Goal: Task Accomplishment & Management: Manage account settings

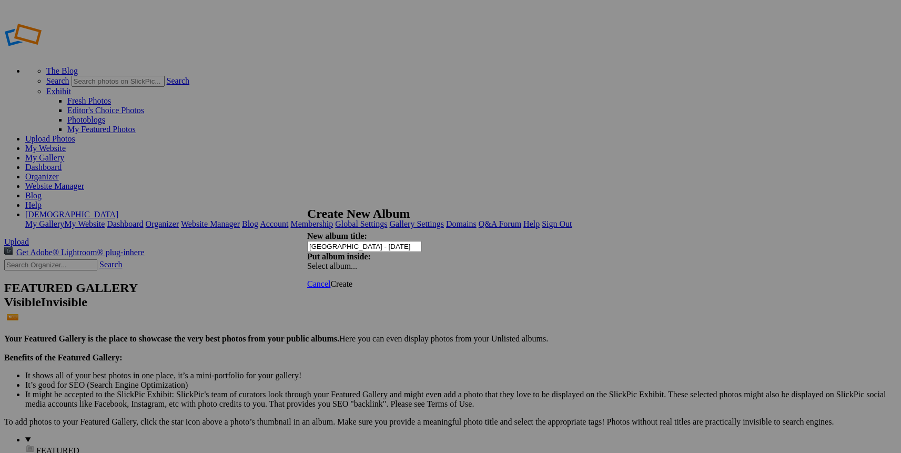
type input "[GEOGRAPHIC_DATA] - [DATE]"
click at [352, 279] on span "Create" at bounding box center [341, 283] width 22 height 9
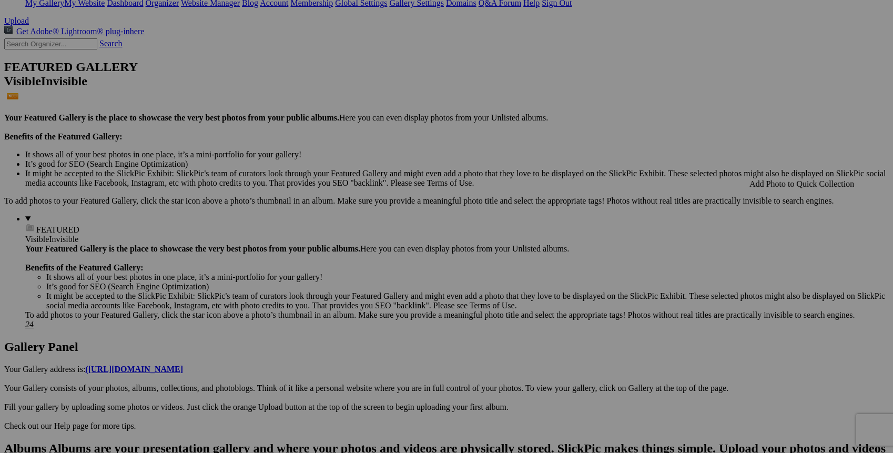
scroll to position [233, 0]
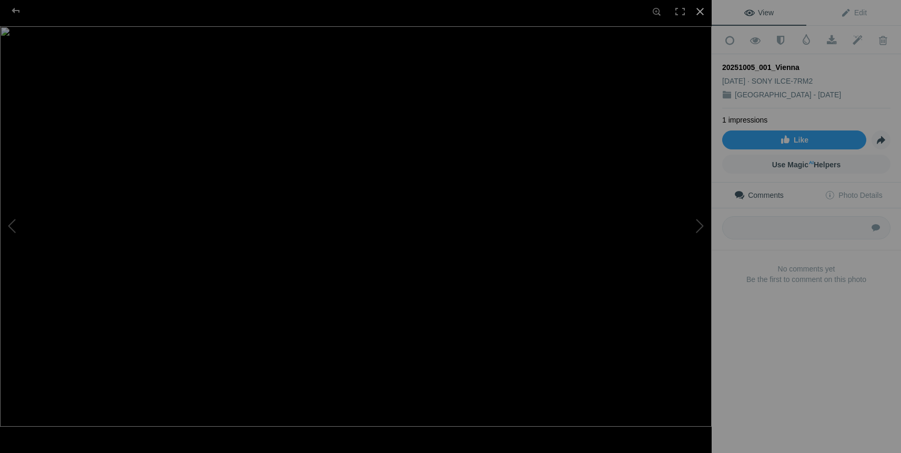
click at [700, 11] on div at bounding box center [699, 11] width 23 height 23
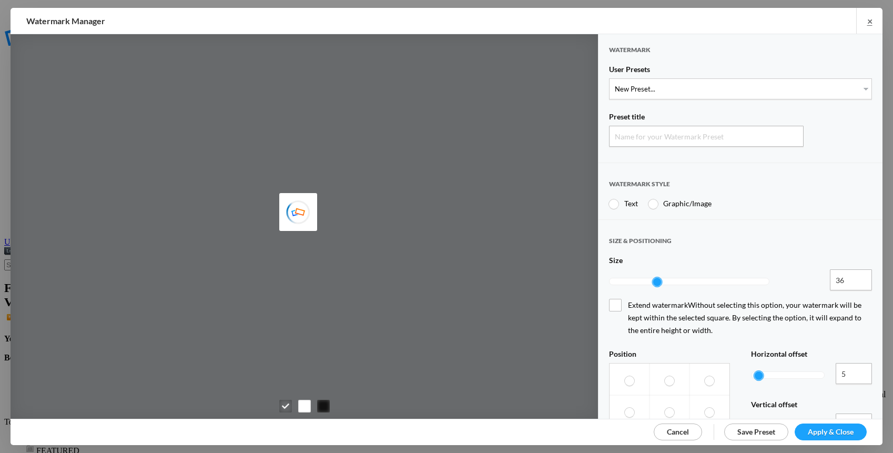
type input "Watermark-10/9/2025"
radio input "true"
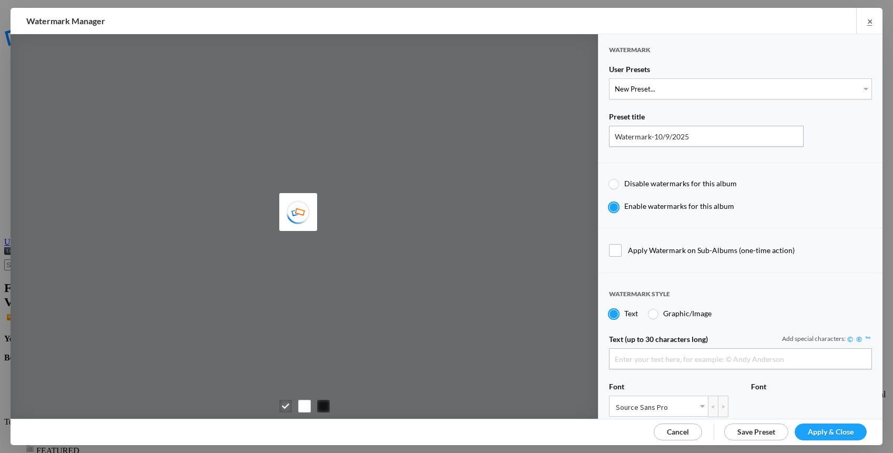
type input "[DEMOGRAPHIC_DATA][PERSON_NAME]"
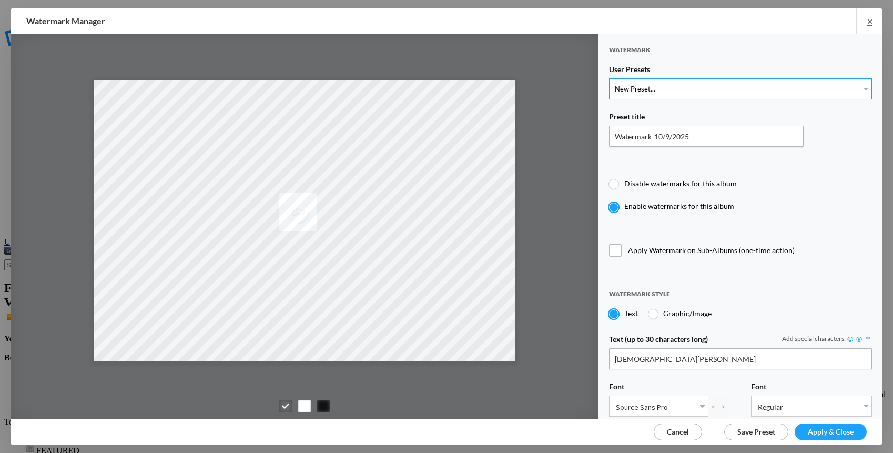
click at [842, 87] on select "New Preset... Watermark-5/22/2020" at bounding box center [740, 88] width 263 height 21
select select "1: Object"
click at [609, 78] on select "New Preset... Watermark-5/22/2020" at bounding box center [740, 88] width 263 height 21
type input "Watermark-5/22/2020"
radio input "false"
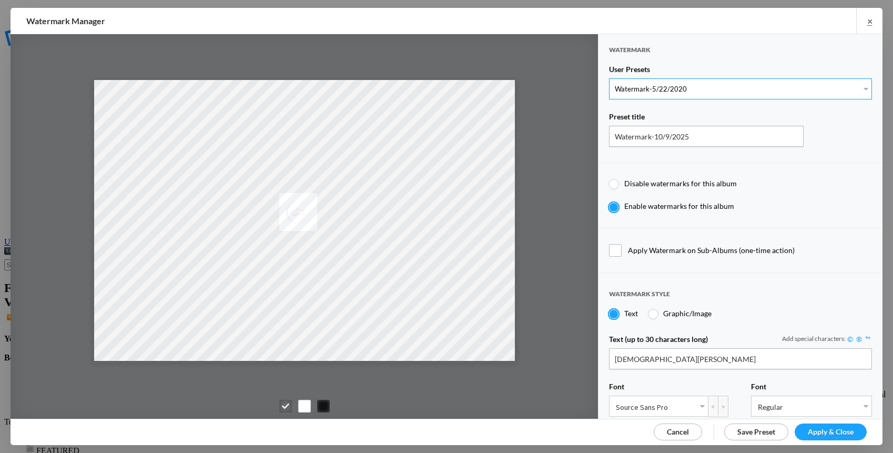
radio input "true"
type input "0.95"
type input "40"
radio input "true"
radio input "false"
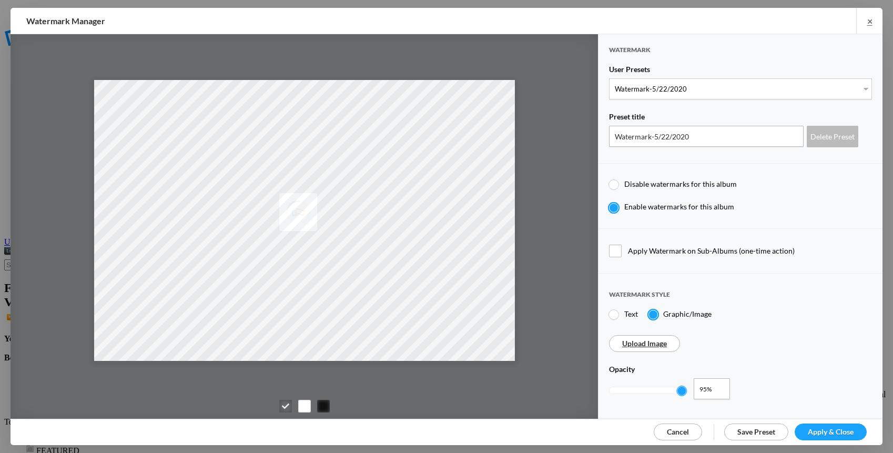
click at [836, 428] on span "Apply & Close" at bounding box center [831, 431] width 46 height 9
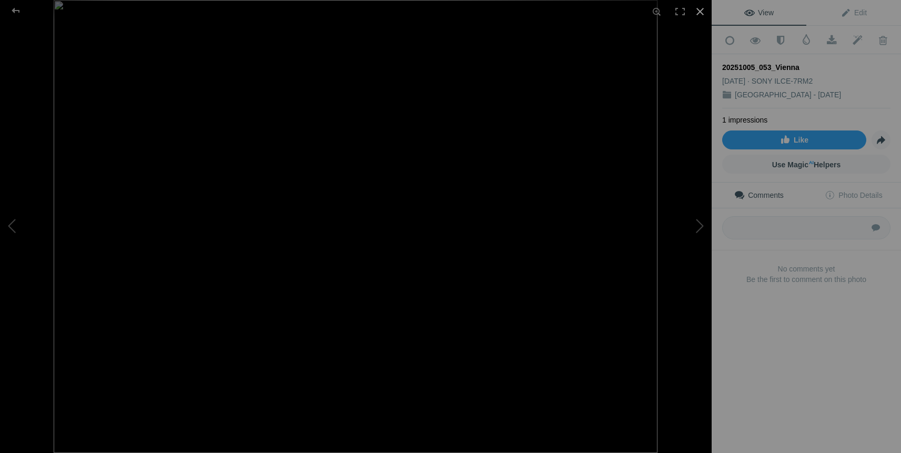
click at [699, 12] on div at bounding box center [699, 11] width 23 height 23
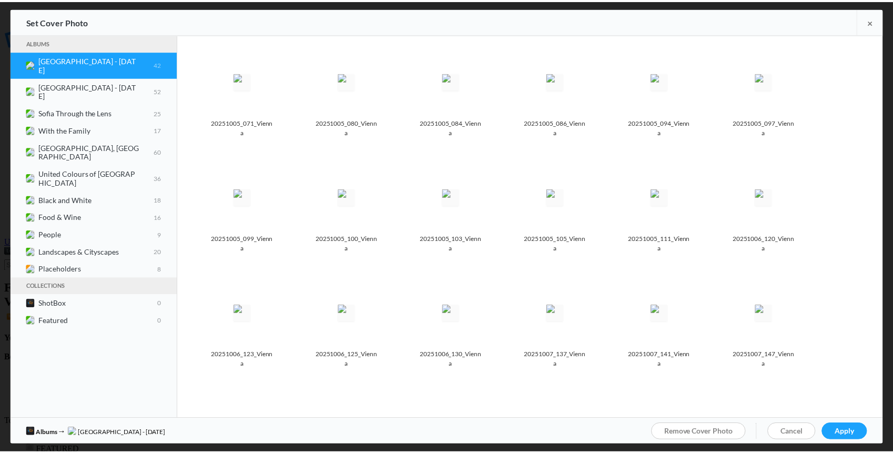
scroll to position [228, 0]
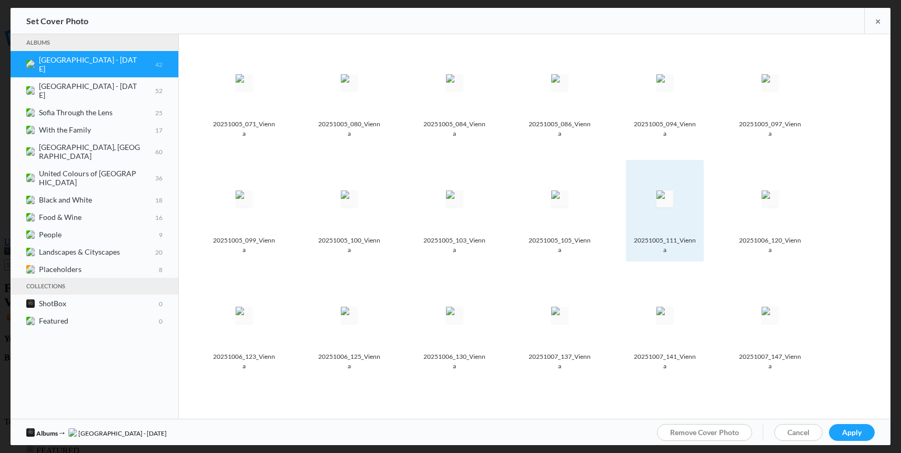
click at [667, 190] on img at bounding box center [664, 198] width 17 height 17
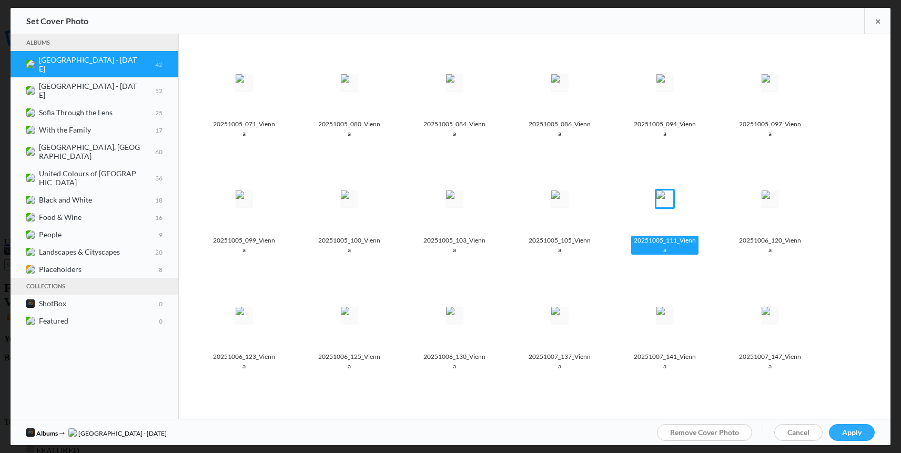
click at [856, 432] on span "Apply" at bounding box center [851, 431] width 19 height 9
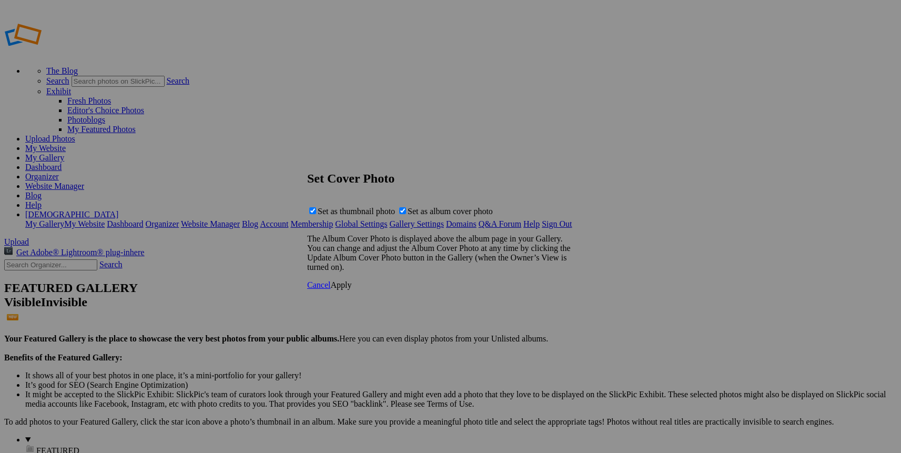
click at [351, 289] on span "Apply" at bounding box center [340, 284] width 21 height 9
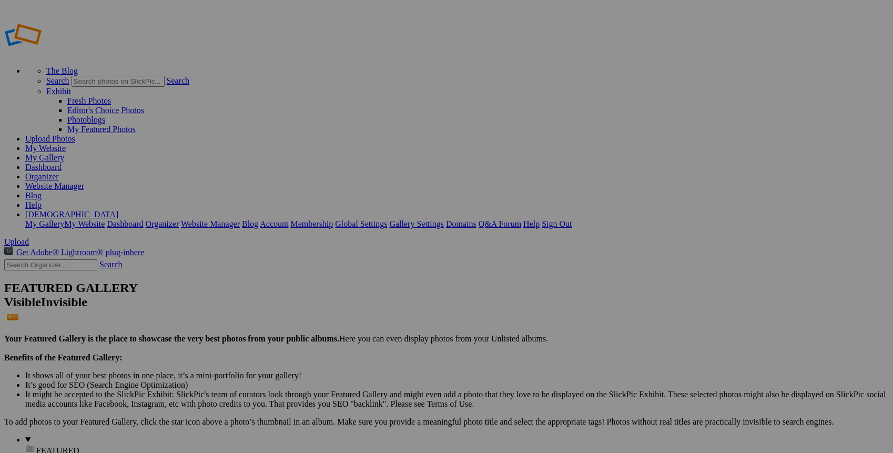
click at [66, 144] on link "My Website" at bounding box center [45, 148] width 40 height 9
click at [84, 181] on link "Website Manager" at bounding box center [54, 185] width 59 height 9
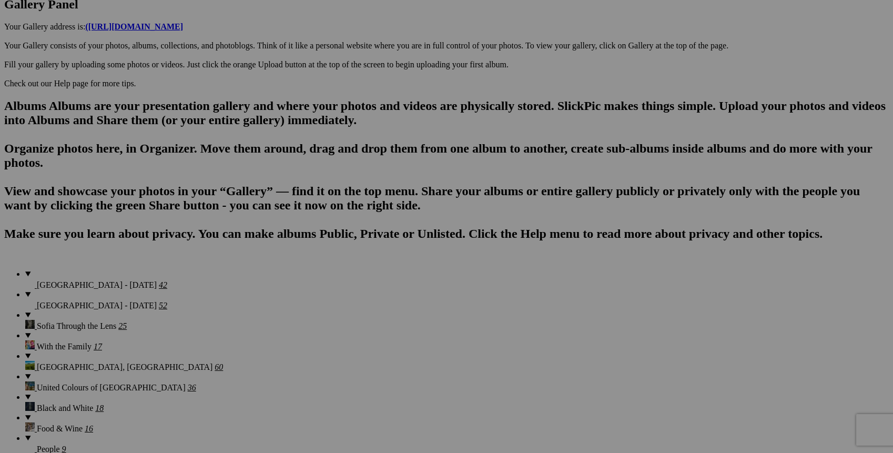
scroll to position [575, 0]
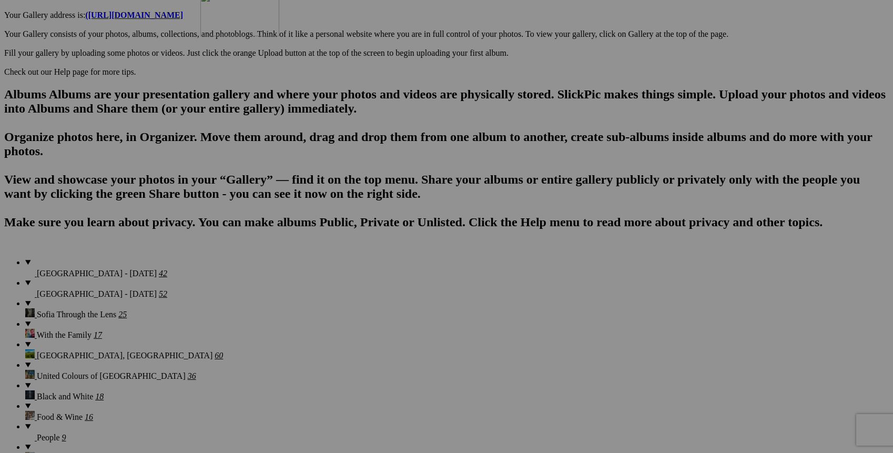
drag, startPoint x: 198, startPoint y: 399, endPoint x: 352, endPoint y: 84, distance: 350.4
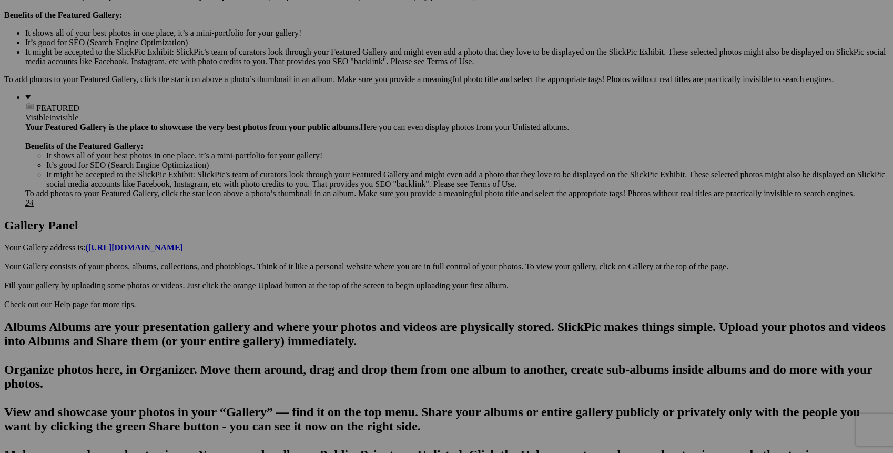
scroll to position [336, 0]
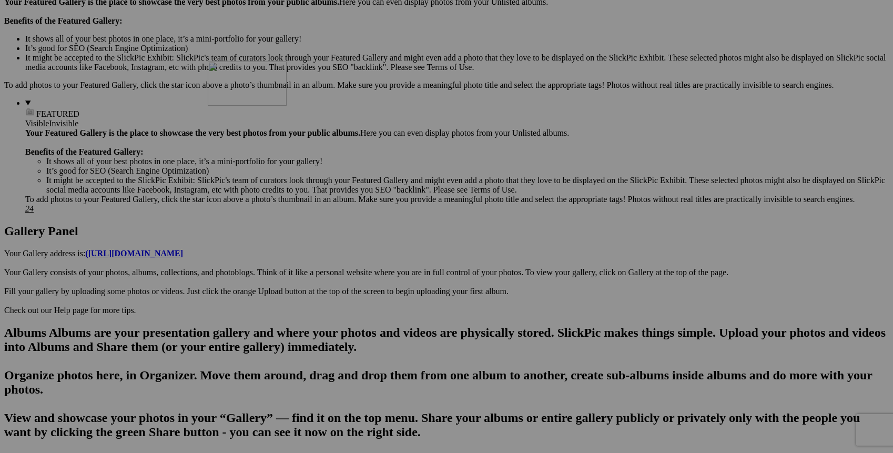
drag, startPoint x: 376, startPoint y: 371, endPoint x: 361, endPoint y: 159, distance: 212.4
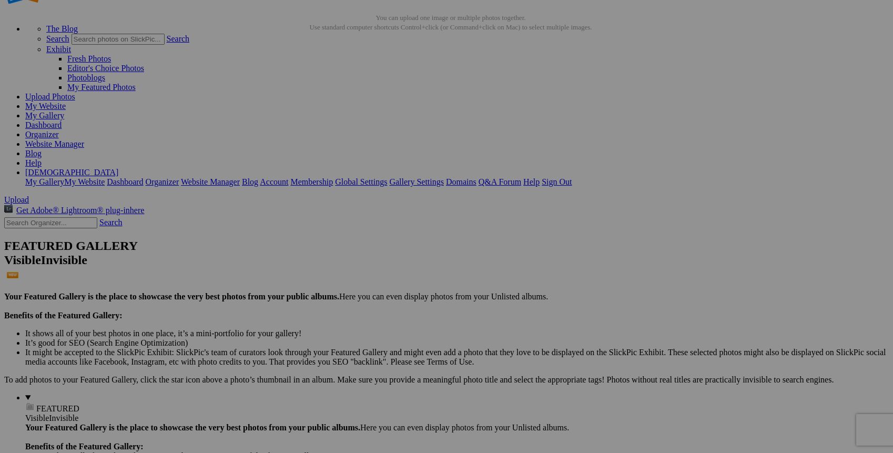
scroll to position [0, 0]
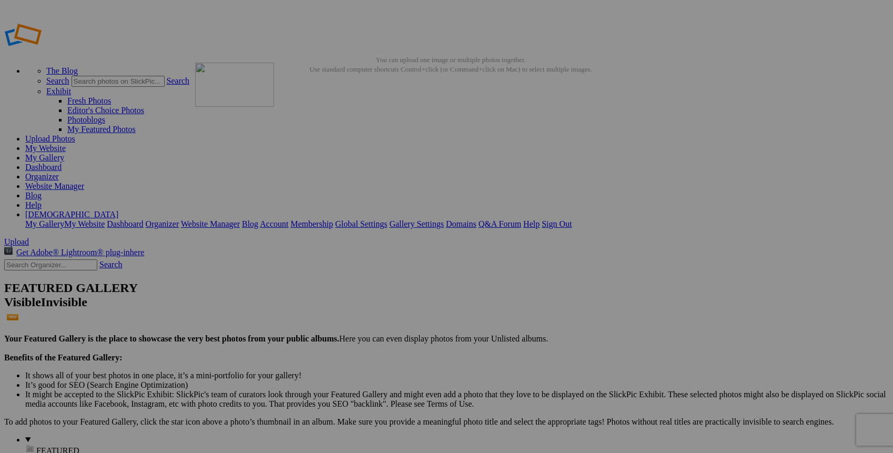
drag, startPoint x: 393, startPoint y: 437, endPoint x: 346, endPoint y: 138, distance: 302.8
type input "I"
type input "The First Flight Experience"
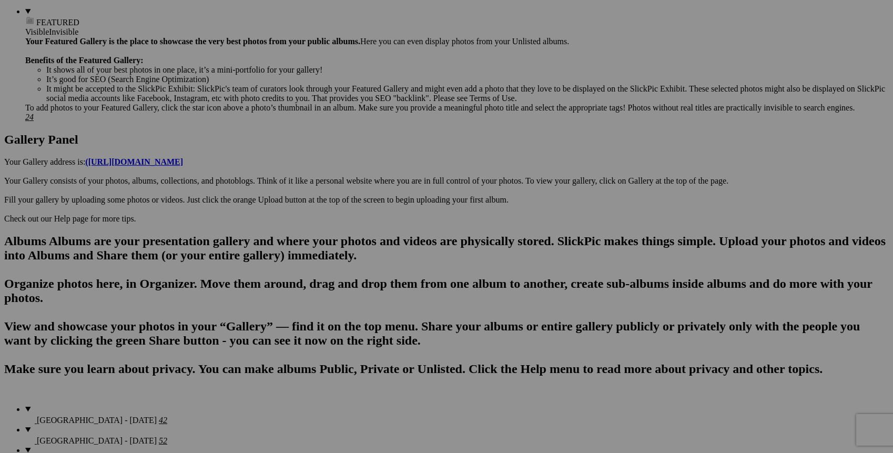
scroll to position [466, 0]
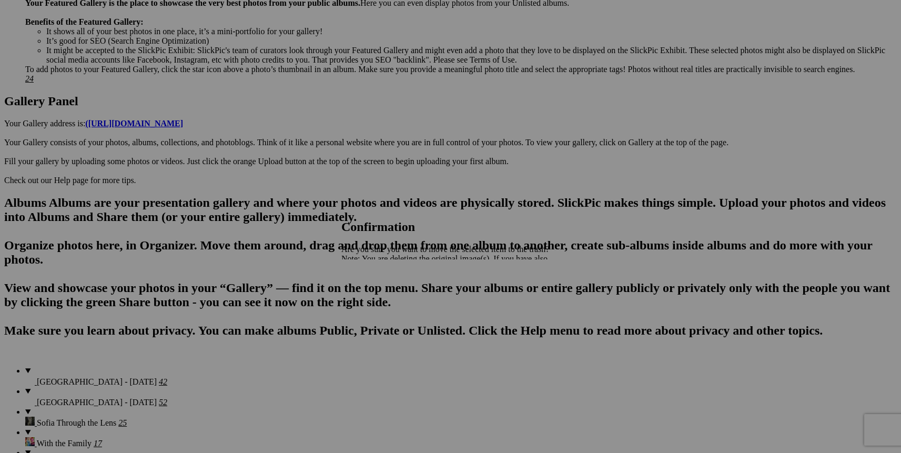
click at [376, 296] on span "Yes" at bounding box center [370, 295] width 12 height 9
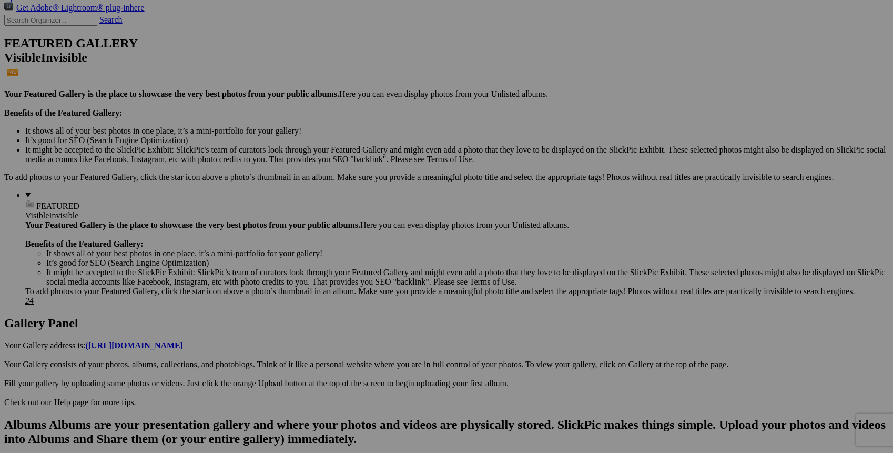
scroll to position [238, 0]
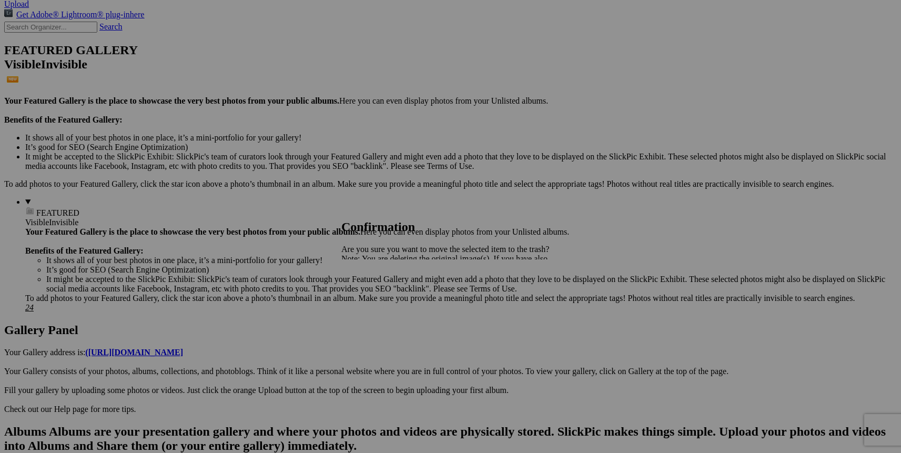
click at [376, 295] on span "Yes" at bounding box center [370, 295] width 12 height 9
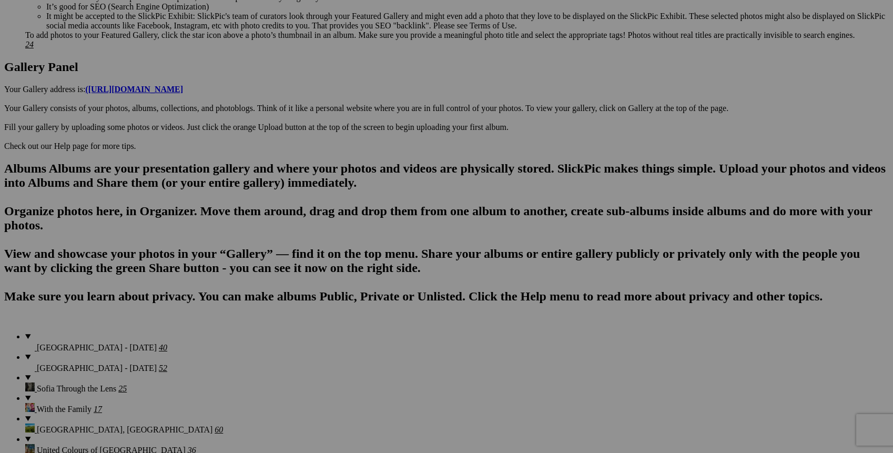
scroll to position [508, 0]
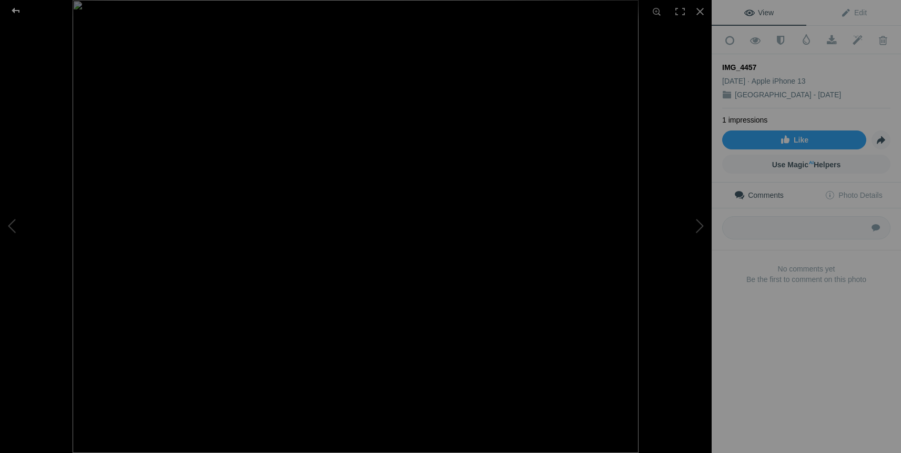
click at [14, 11] on div at bounding box center [16, 10] width 38 height 21
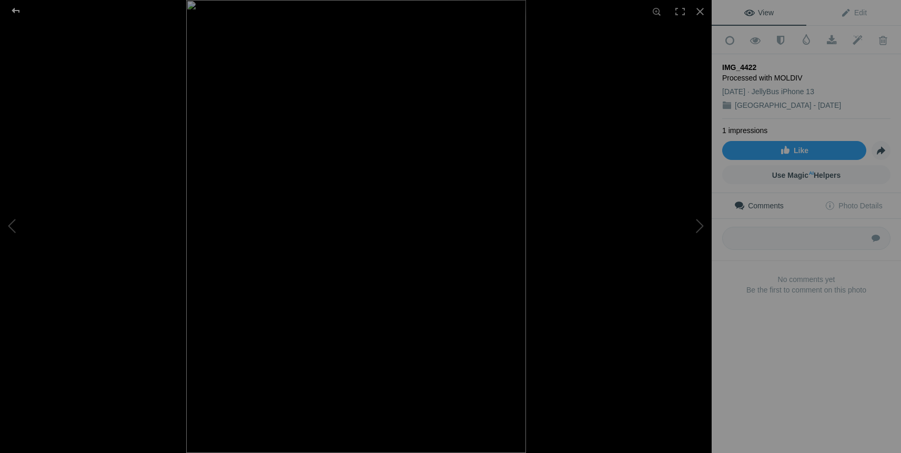
click at [14, 9] on div at bounding box center [16, 10] width 38 height 21
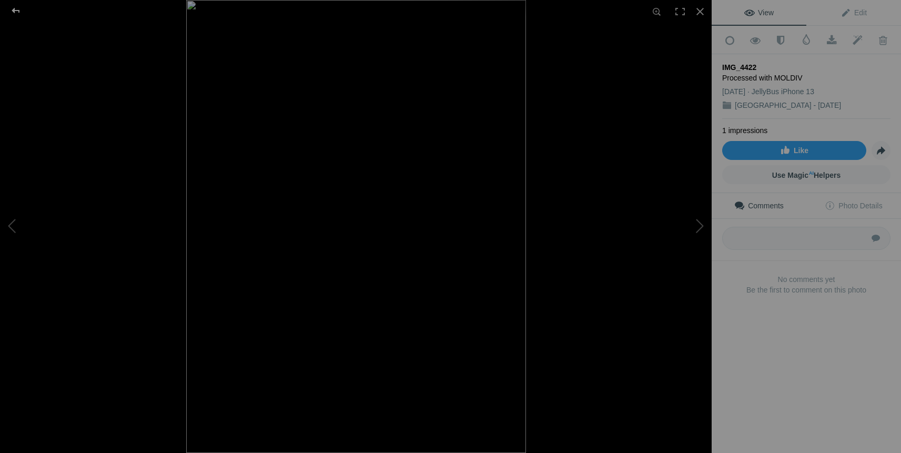
click at [18, 10] on div at bounding box center [16, 10] width 38 height 21
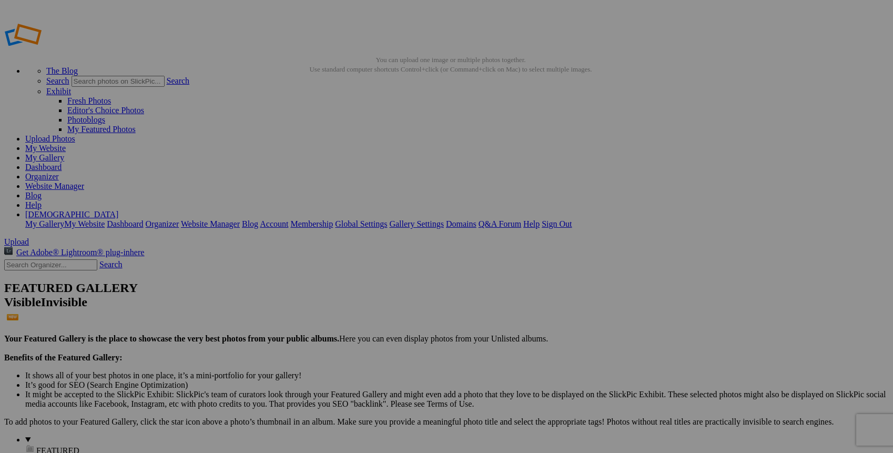
drag, startPoint x: 298, startPoint y: 150, endPoint x: 819, endPoint y: 386, distance: 572.0
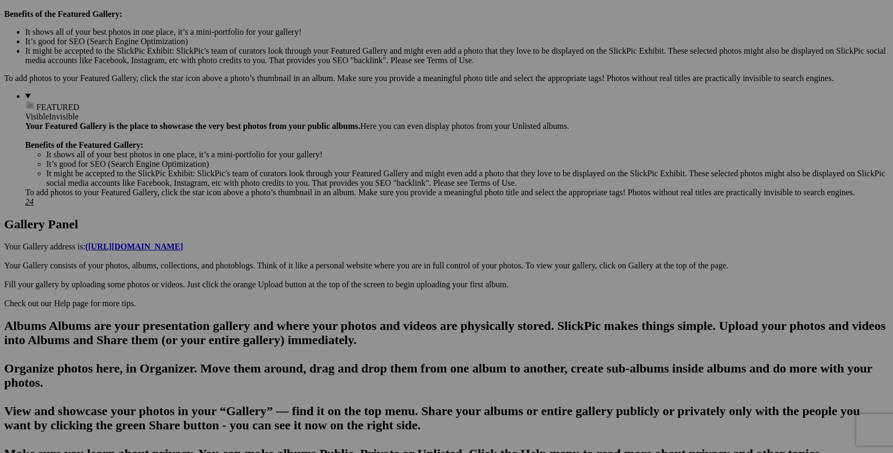
scroll to position [297, 0]
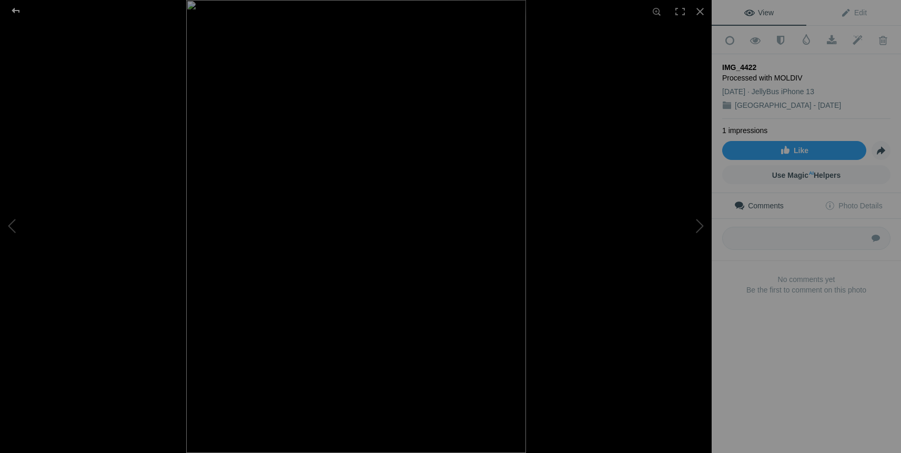
click at [14, 12] on div at bounding box center [16, 10] width 38 height 21
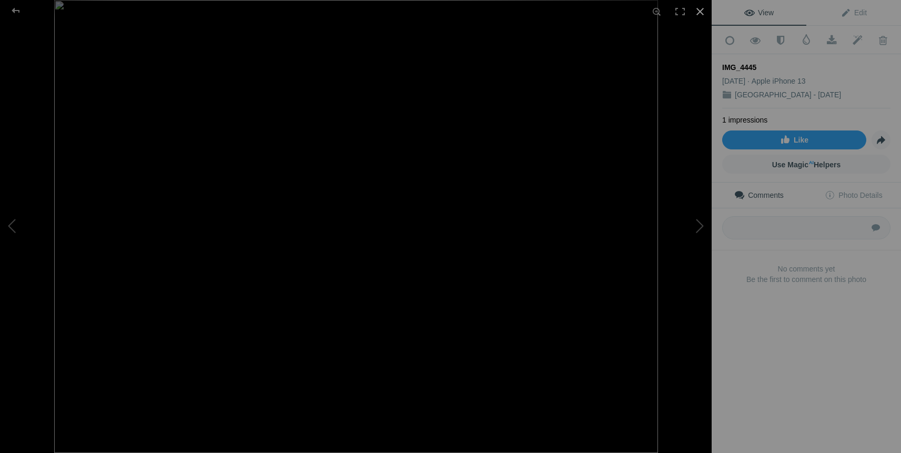
click at [701, 10] on div at bounding box center [699, 11] width 23 height 23
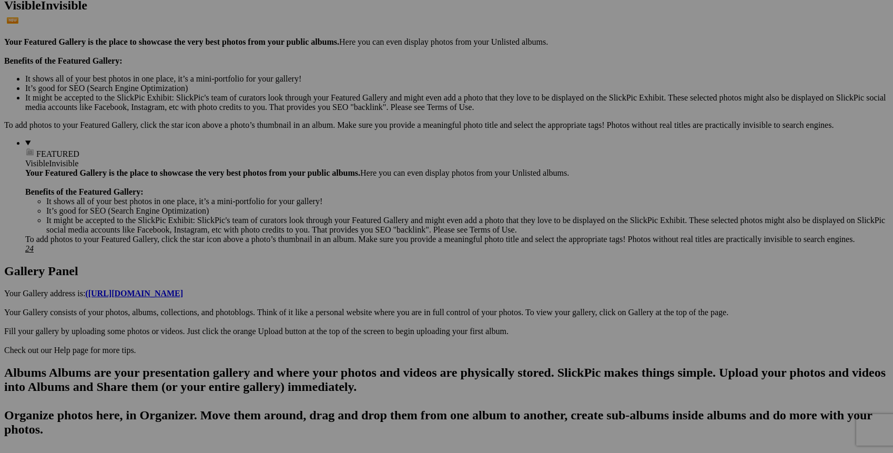
drag, startPoint x: 484, startPoint y: 148, endPoint x: 817, endPoint y: 373, distance: 402.2
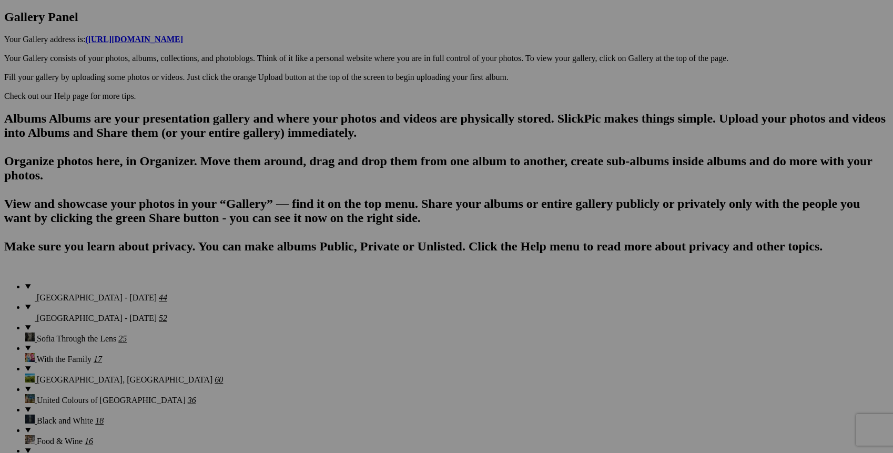
scroll to position [583, 0]
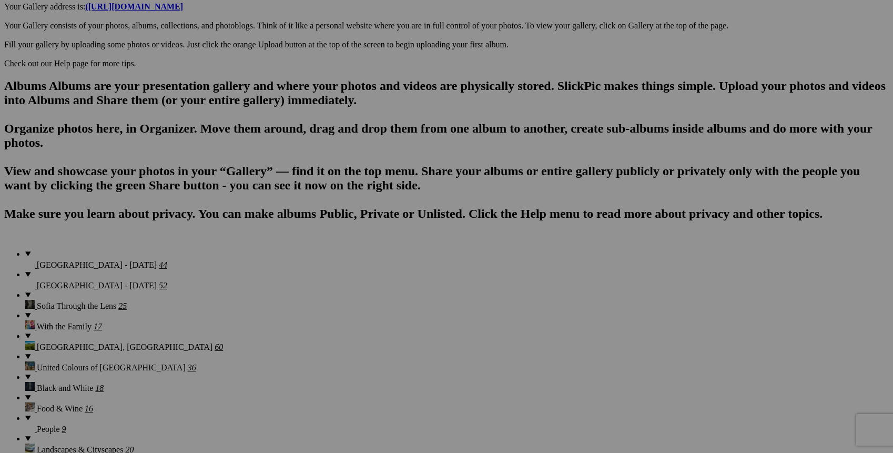
drag, startPoint x: 483, startPoint y: 141, endPoint x: 483, endPoint y: 351, distance: 209.3
drag, startPoint x: 205, startPoint y: 249, endPoint x: 401, endPoint y: 353, distance: 222.0
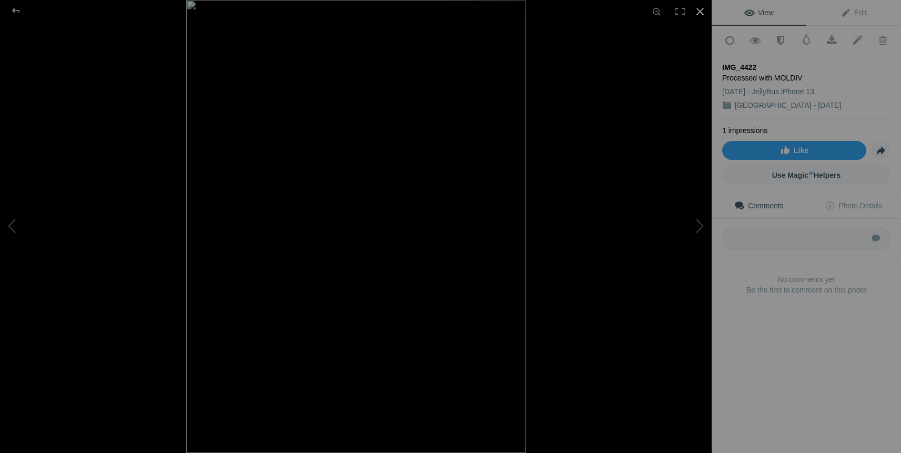
click at [699, 13] on div at bounding box center [699, 11] width 23 height 23
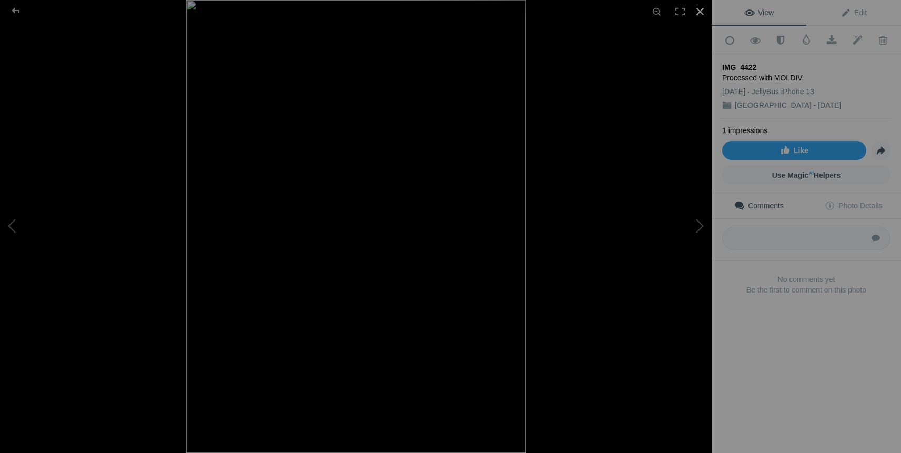
click at [699, 9] on div at bounding box center [699, 11] width 23 height 23
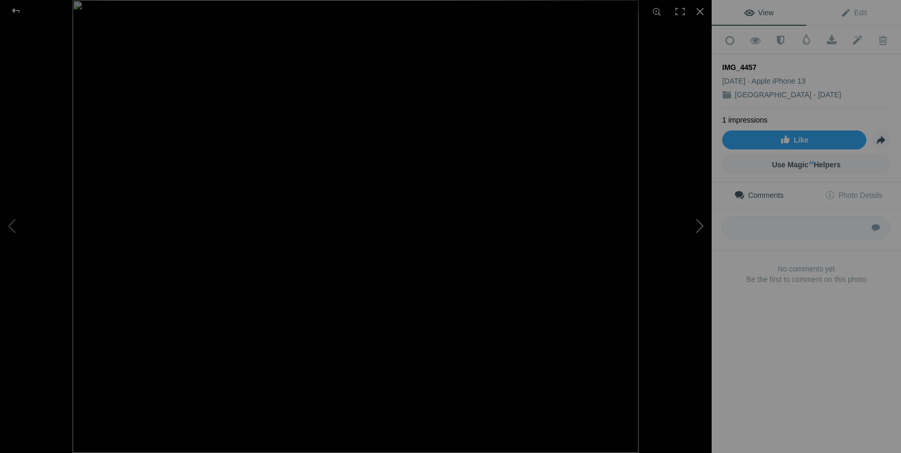
click at [698, 225] on button at bounding box center [672, 226] width 79 height 163
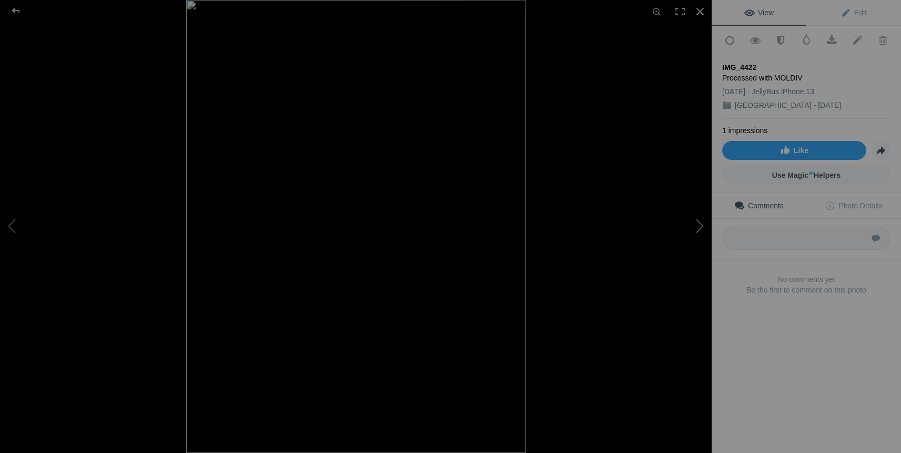
click at [702, 227] on button at bounding box center [672, 226] width 79 height 163
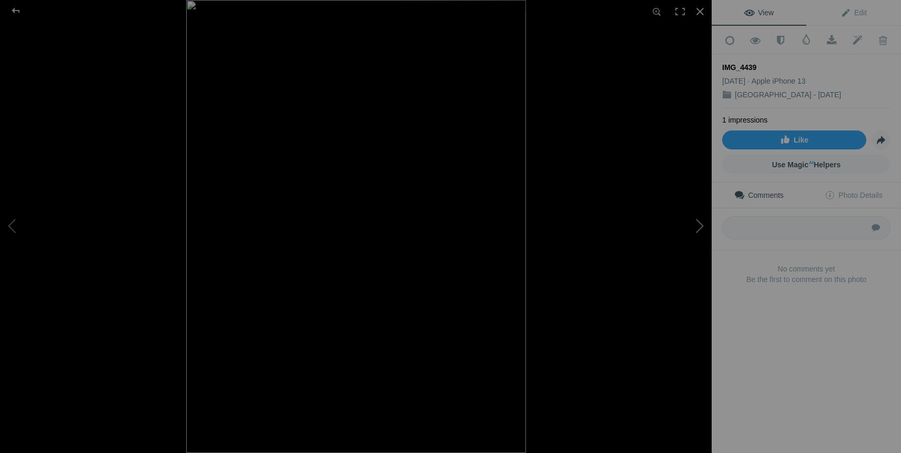
click at [702, 227] on button at bounding box center [672, 226] width 79 height 163
click at [701, 227] on button at bounding box center [672, 226] width 79 height 163
click at [16, 7] on div at bounding box center [16, 10] width 38 height 21
